Goal: Task Accomplishment & Management: Manage account settings

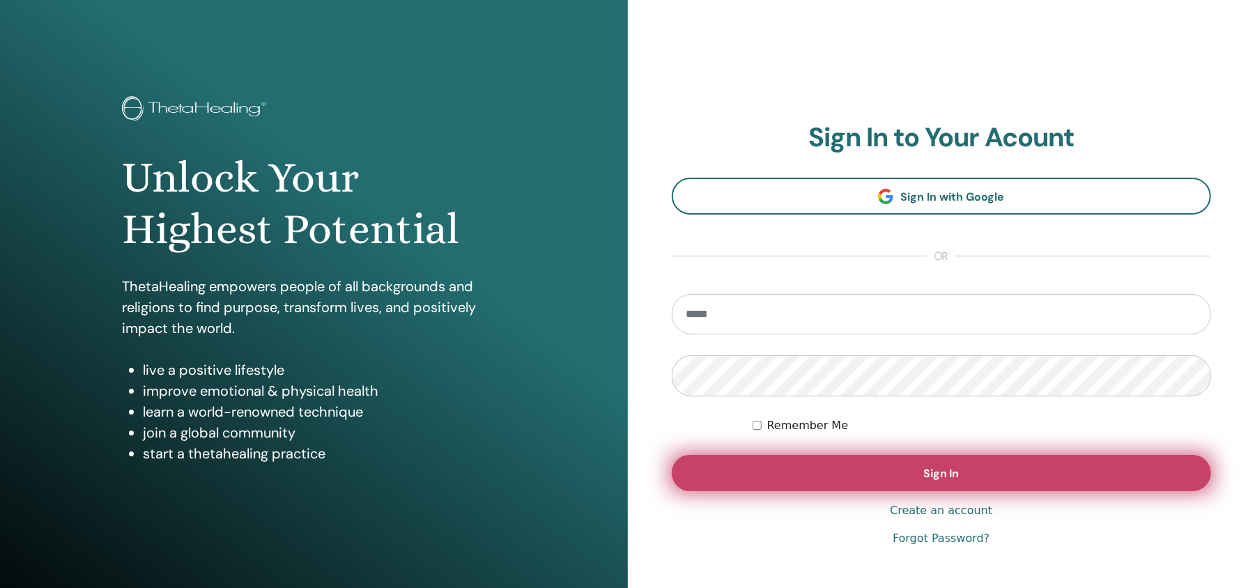
type input "**********"
click at [894, 475] on button "Sign In" at bounding box center [942, 473] width 540 height 36
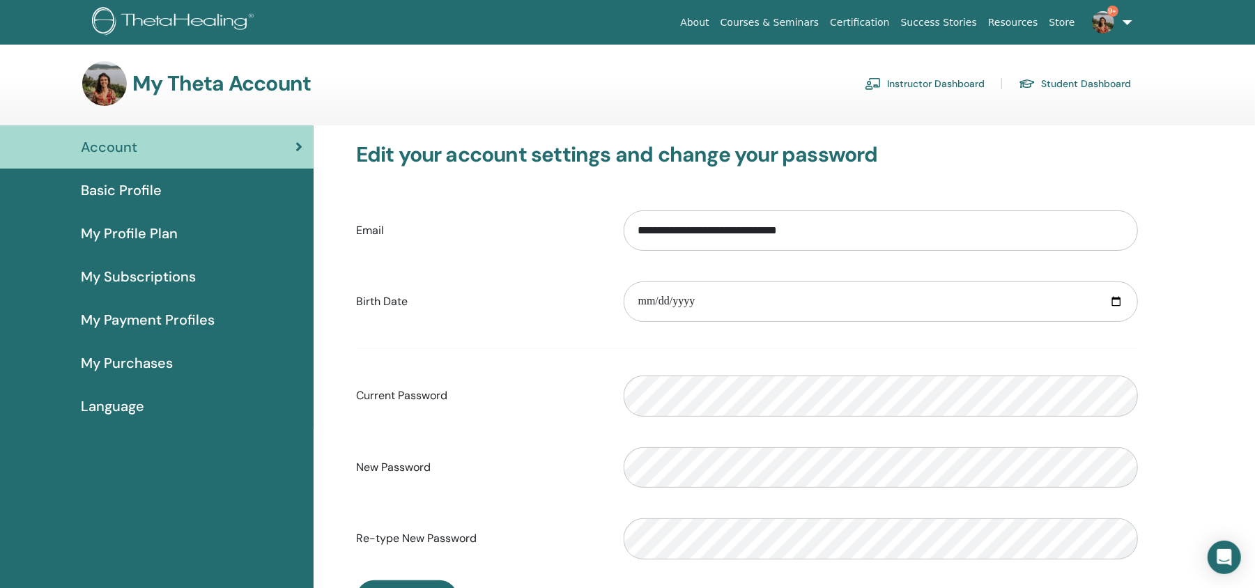
click at [952, 75] on link "Instructor Dashboard" at bounding box center [925, 83] width 120 height 22
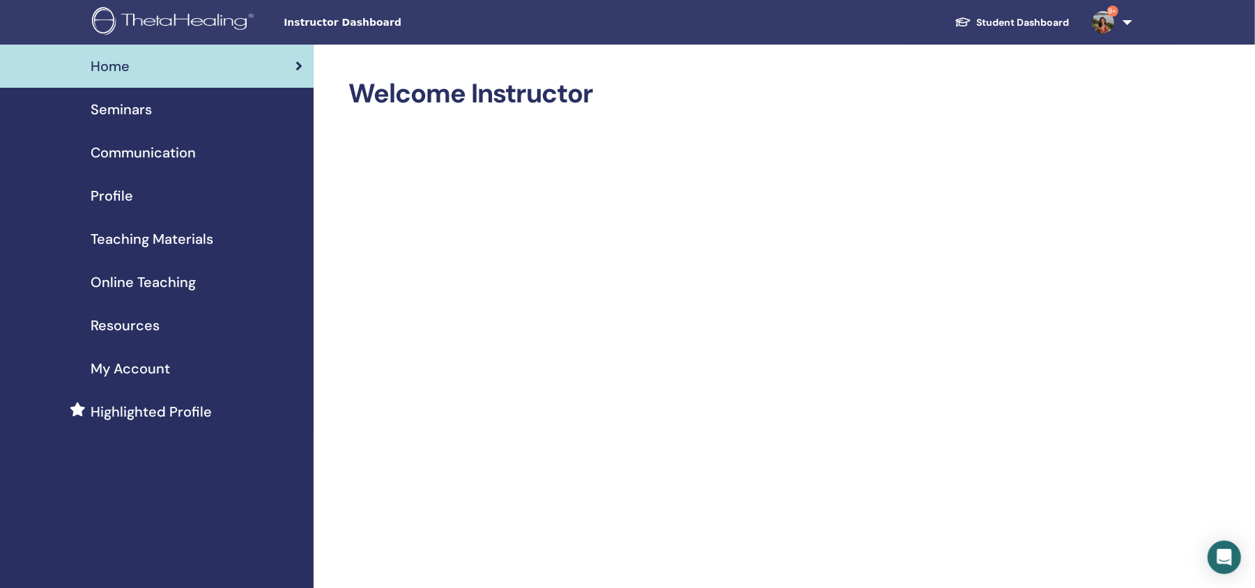
click at [132, 110] on span "Seminars" at bounding box center [121, 109] width 61 height 21
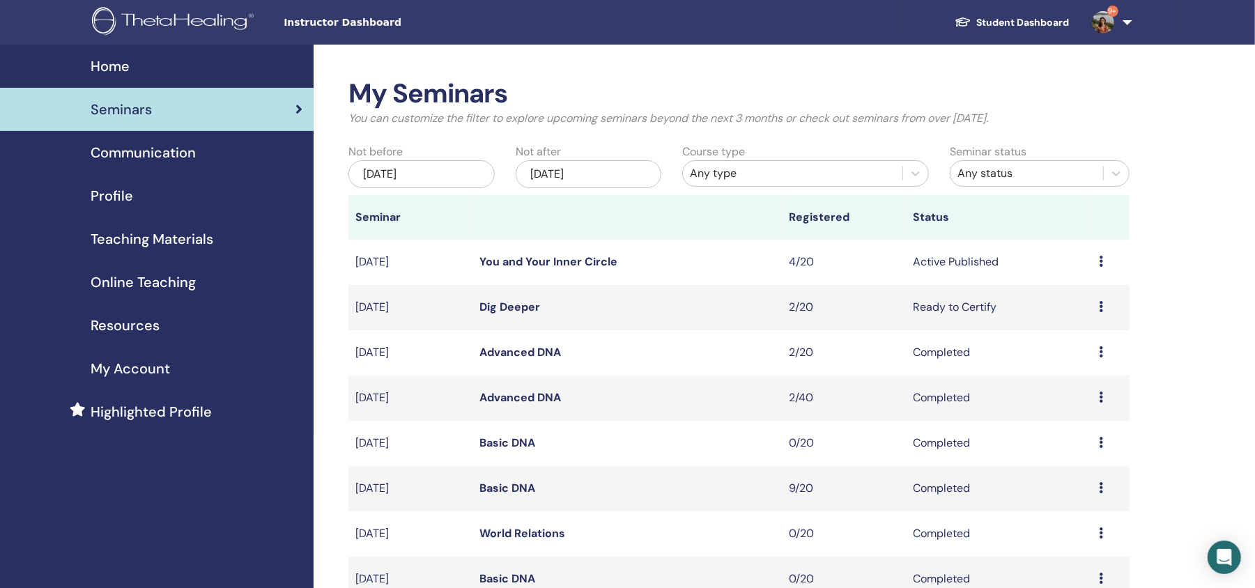
drag, startPoint x: 1093, startPoint y: 300, endPoint x: 1100, endPoint y: 301, distance: 7.1
click at [1100, 301] on td "Preview Edit Attendees Cancel" at bounding box center [1110, 307] width 37 height 45
click at [1100, 301] on div "Preview Edit Attendees Cancel" at bounding box center [1110, 307] width 23 height 17
click at [1102, 257] on icon at bounding box center [1101, 261] width 4 height 11
click at [534, 257] on link "You and Your Inner Circle" at bounding box center [549, 261] width 138 height 15
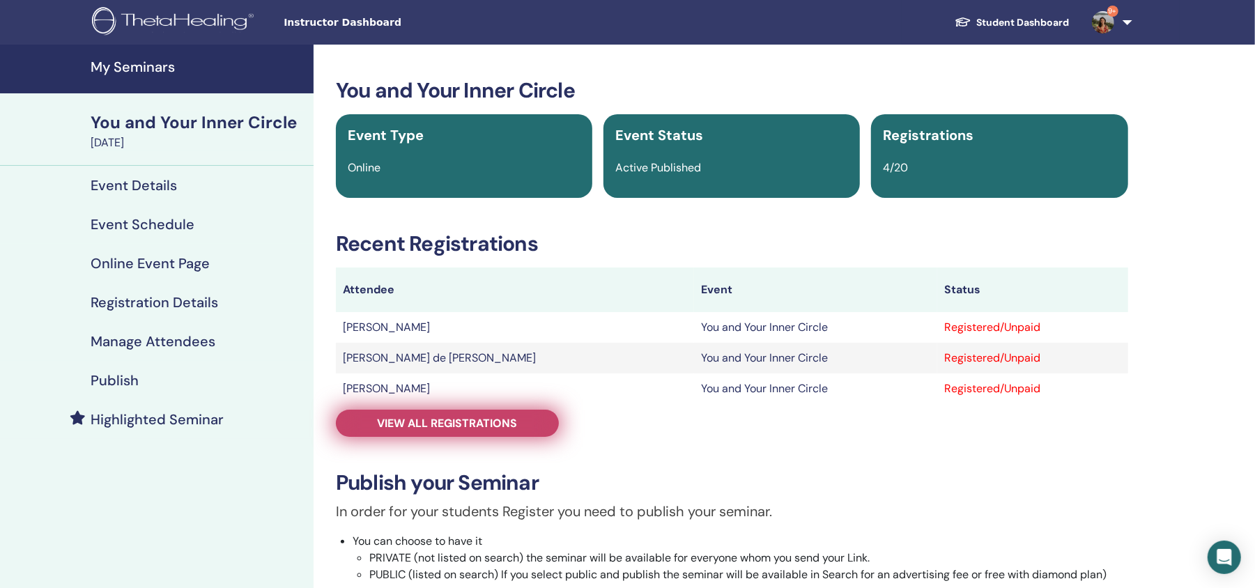
click at [480, 420] on span "View all registrations" at bounding box center [448, 423] width 140 height 15
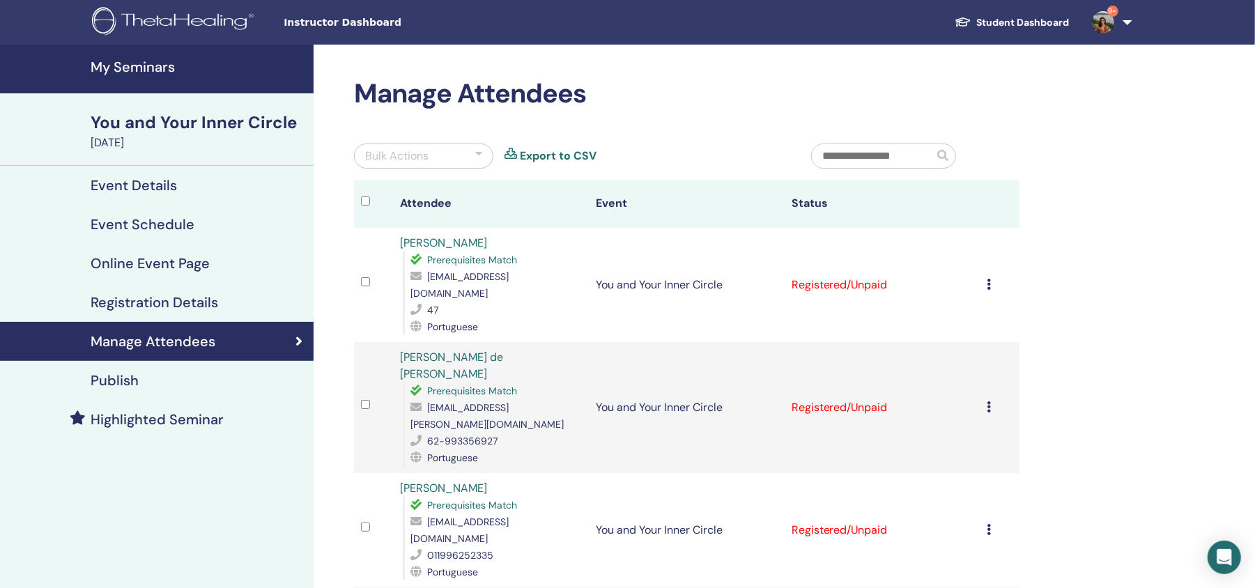
click at [158, 252] on link "Online Event Page" at bounding box center [157, 263] width 314 height 39
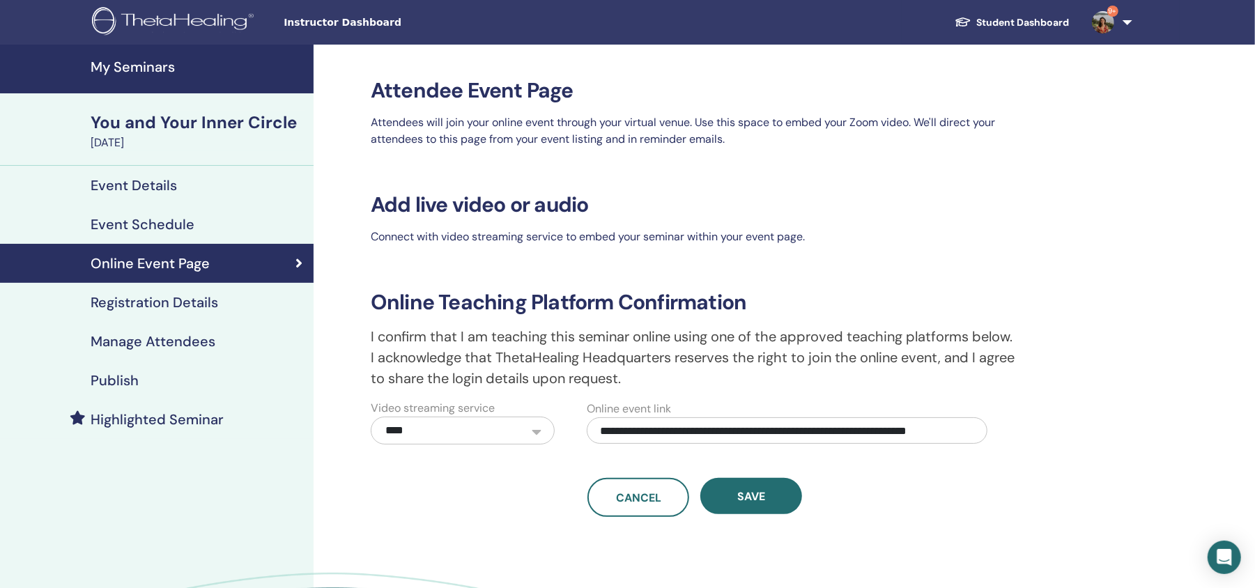
click at [199, 299] on h4 "Registration Details" at bounding box center [155, 302] width 128 height 17
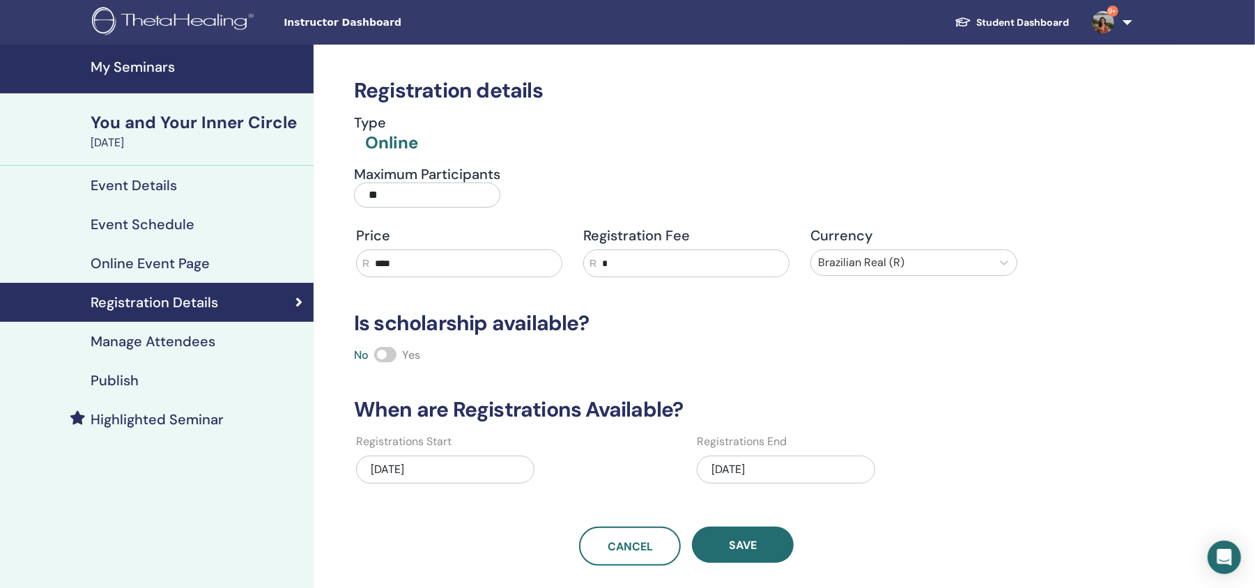
click at [176, 342] on h4 "Manage Attendees" at bounding box center [153, 341] width 125 height 17
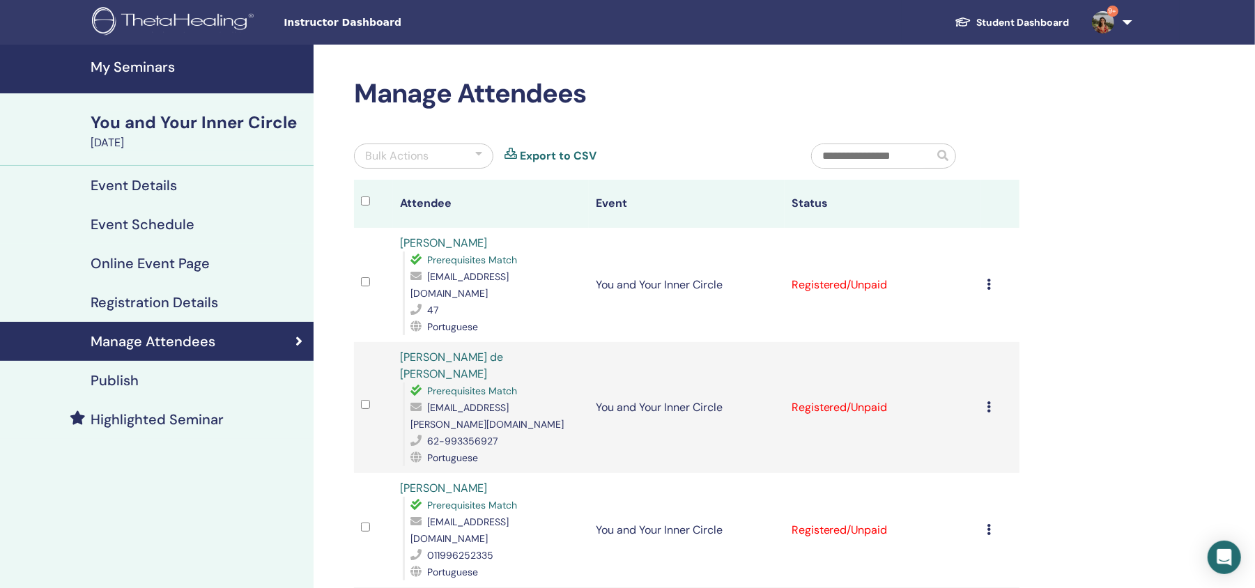
click at [140, 190] on h4 "Event Details" at bounding box center [134, 185] width 86 height 17
